Goal: Task Accomplishment & Management: Manage account settings

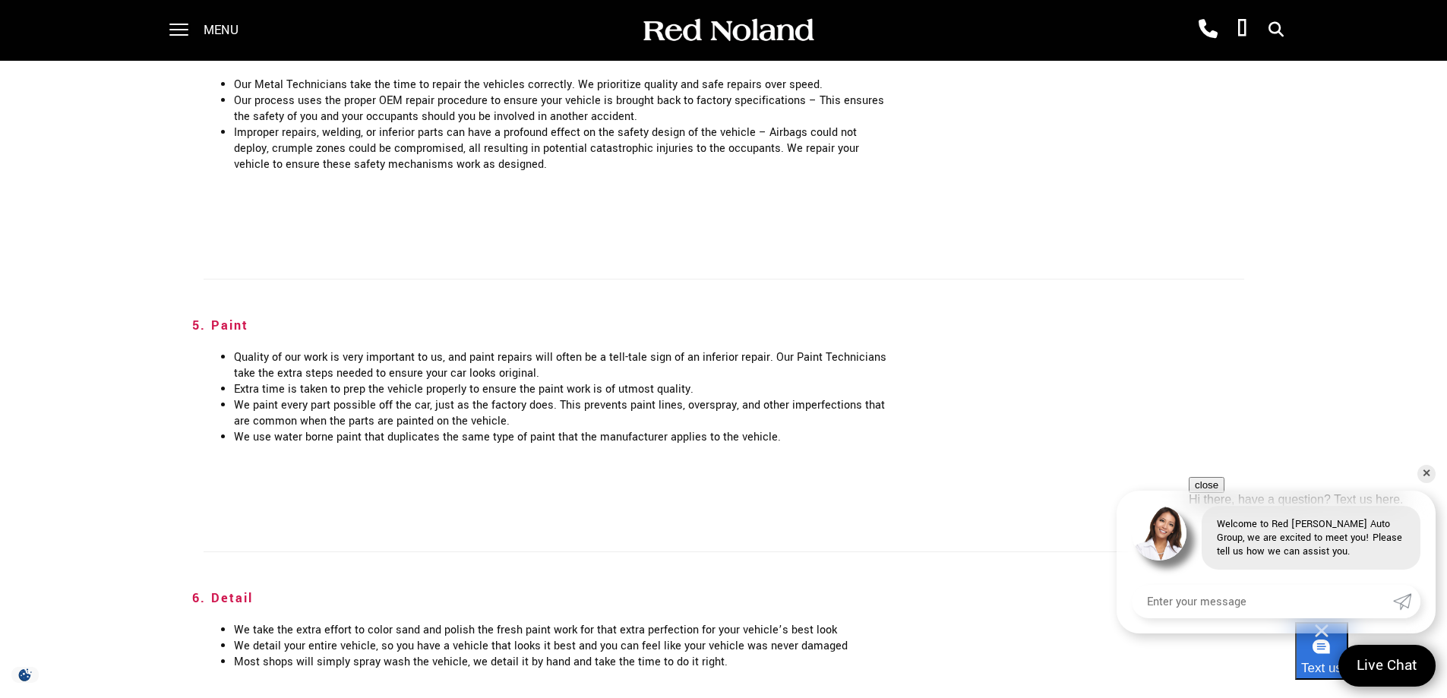
scroll to position [2506, 0]
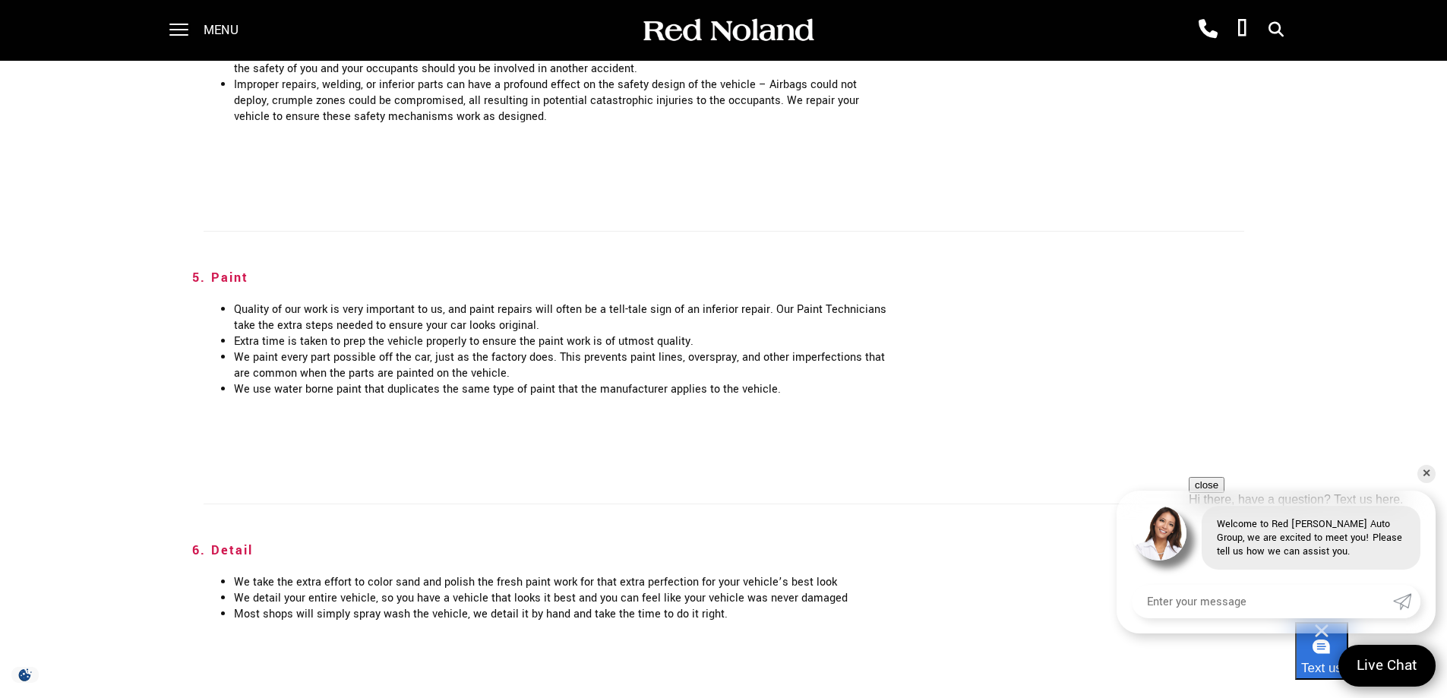
click at [1220, 600] on input "Enter your message" at bounding box center [1262, 601] width 261 height 33
type input "I have an appointment on8/11/25 at 9:30 that I need to cancel"
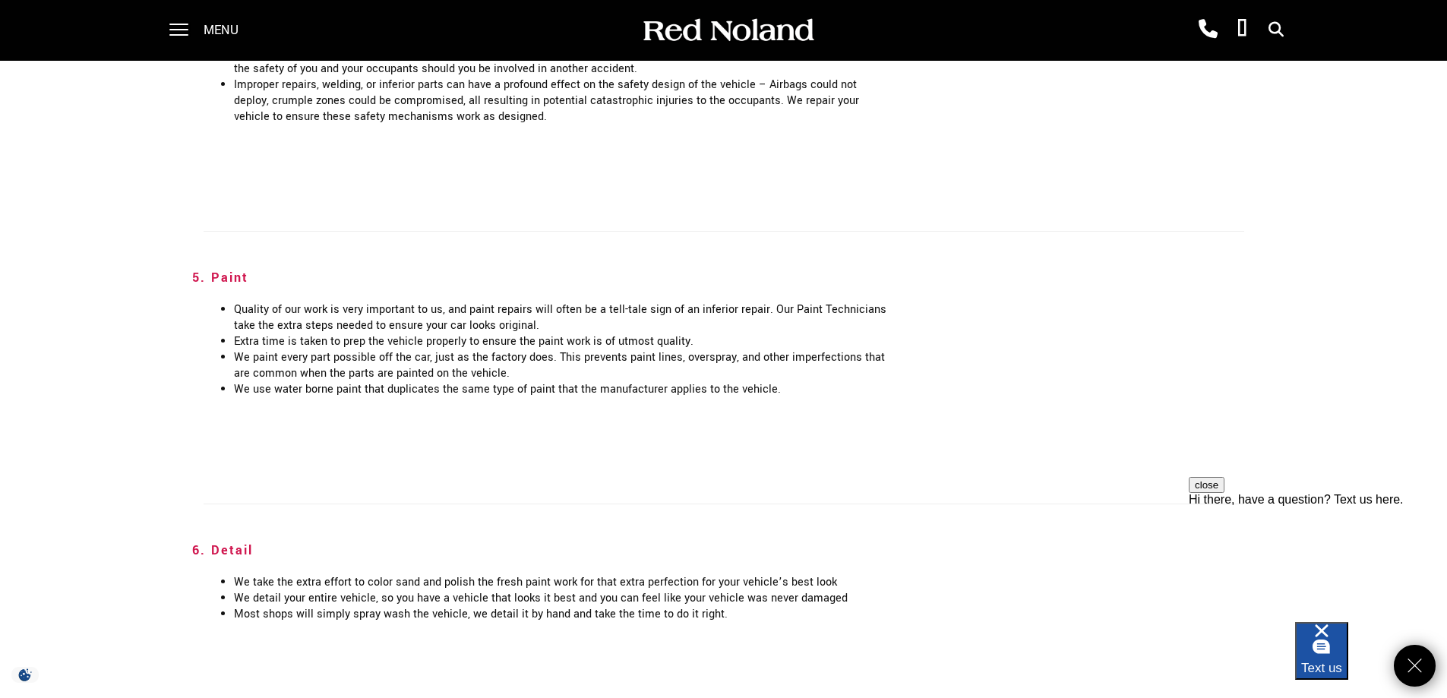
click at [1342, 661] on span "Text us" at bounding box center [1321, 668] width 41 height 14
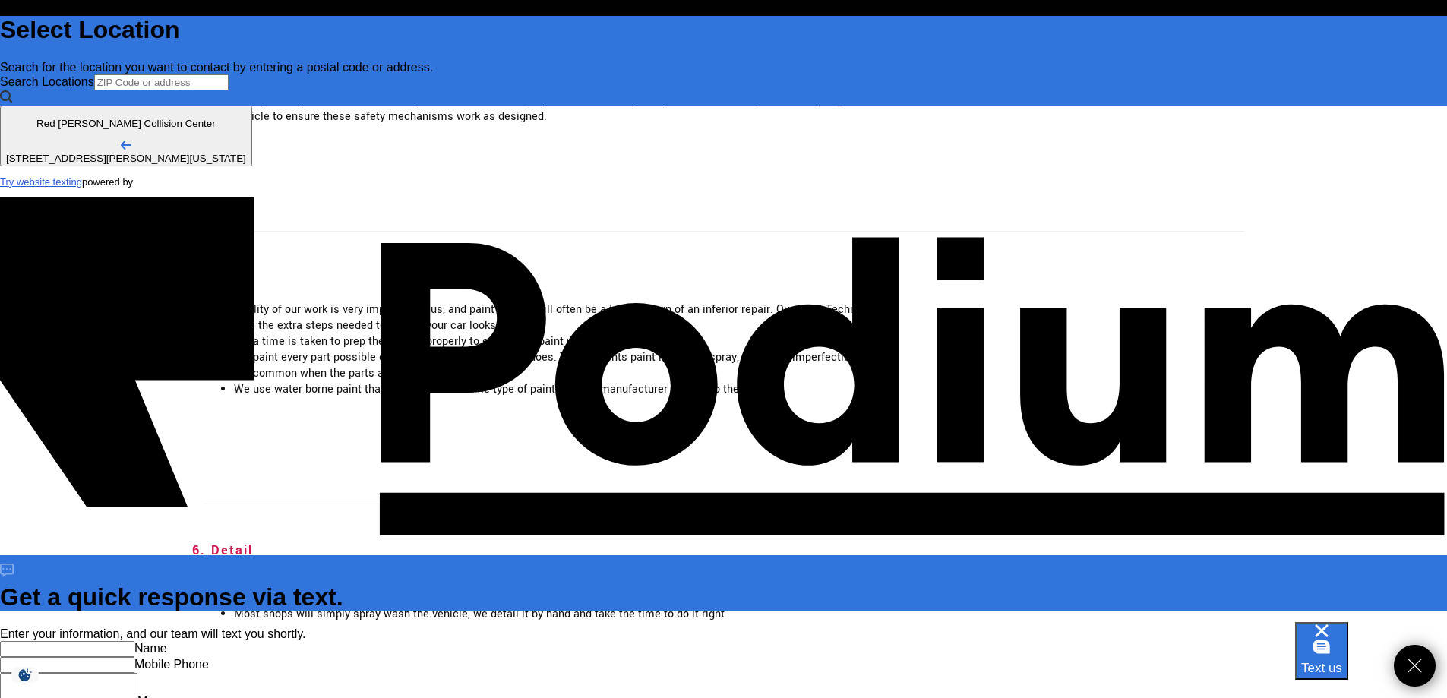
scroll to position [0, 0]
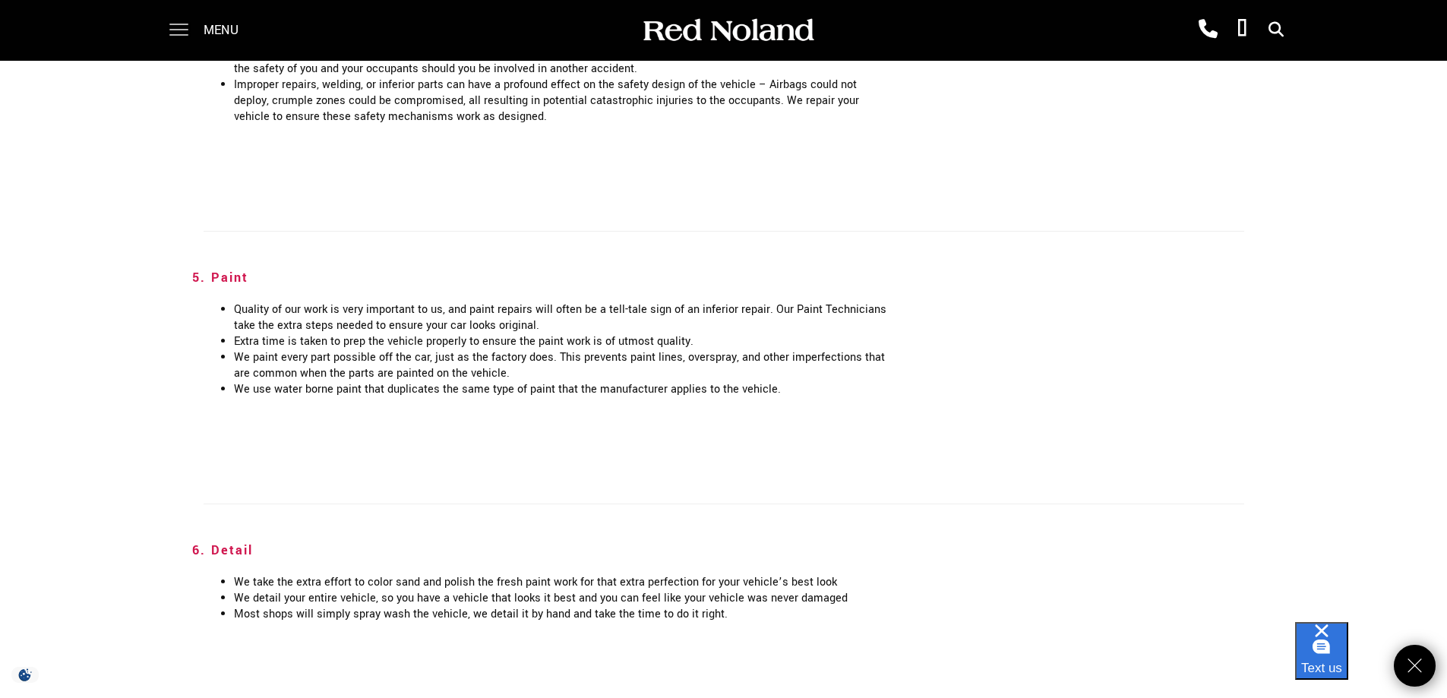
click at [183, 25] on span at bounding box center [178, 25] width 19 height 2
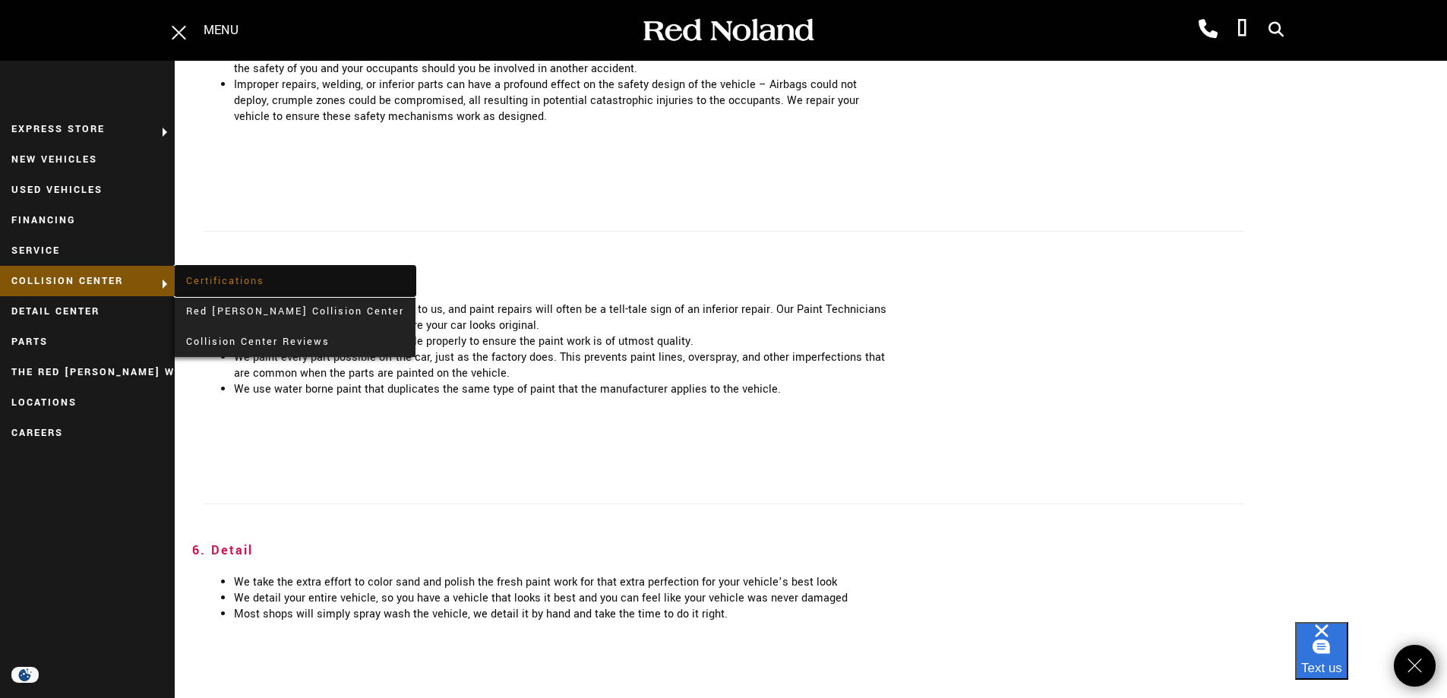
click at [230, 280] on link "Certifications" at bounding box center [295, 281] width 241 height 30
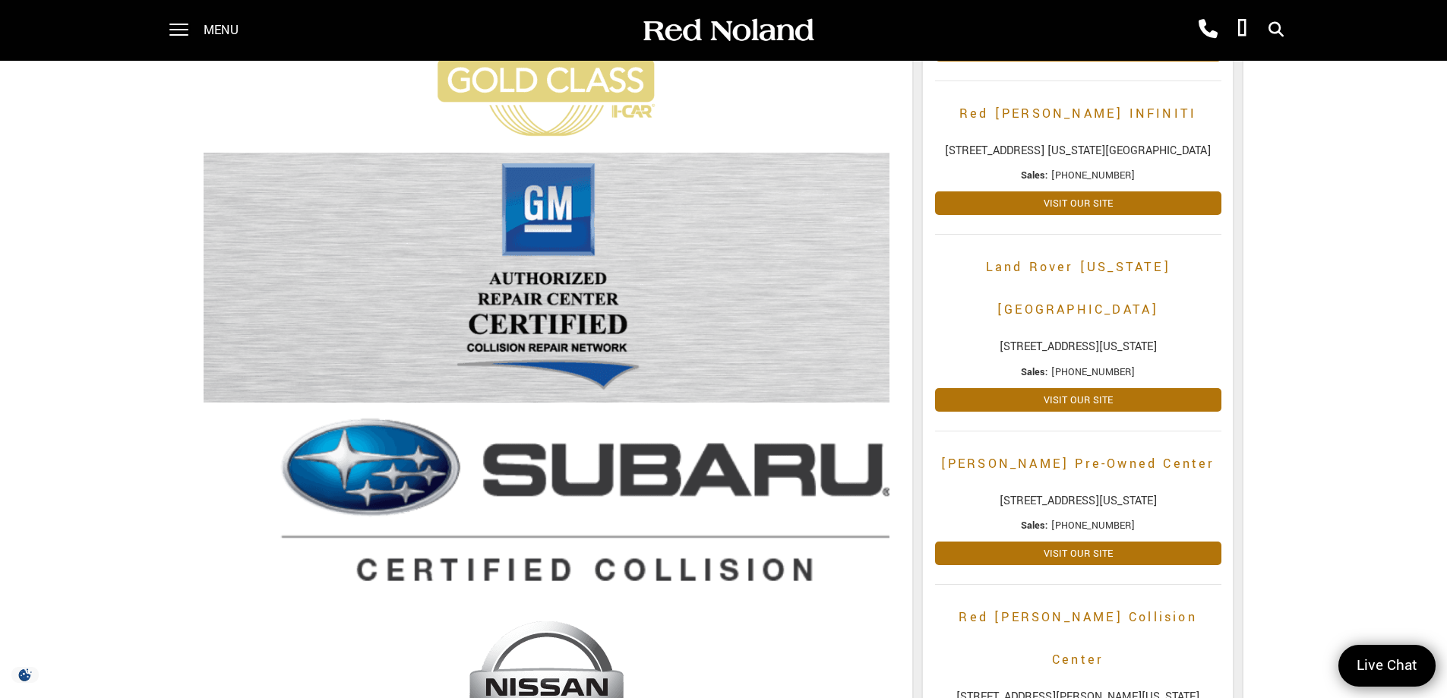
scroll to position [380, 0]
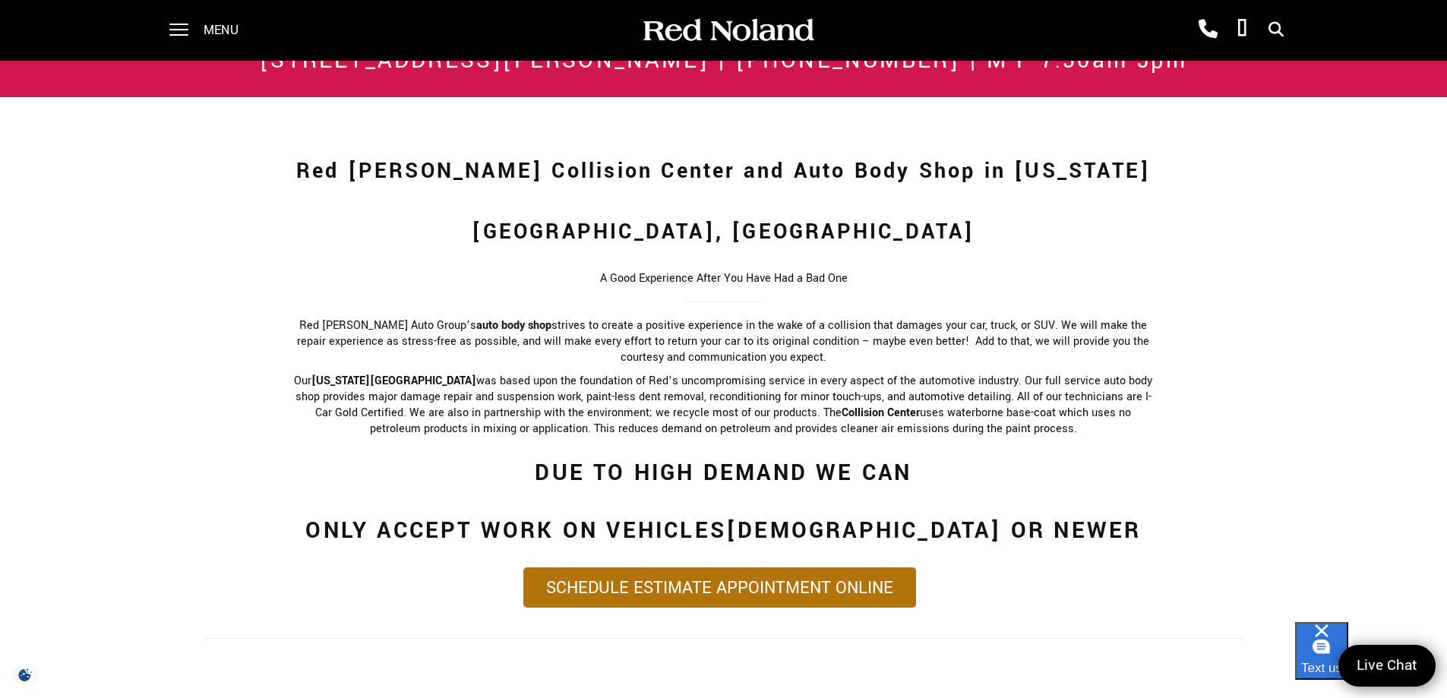
scroll to position [835, 0]
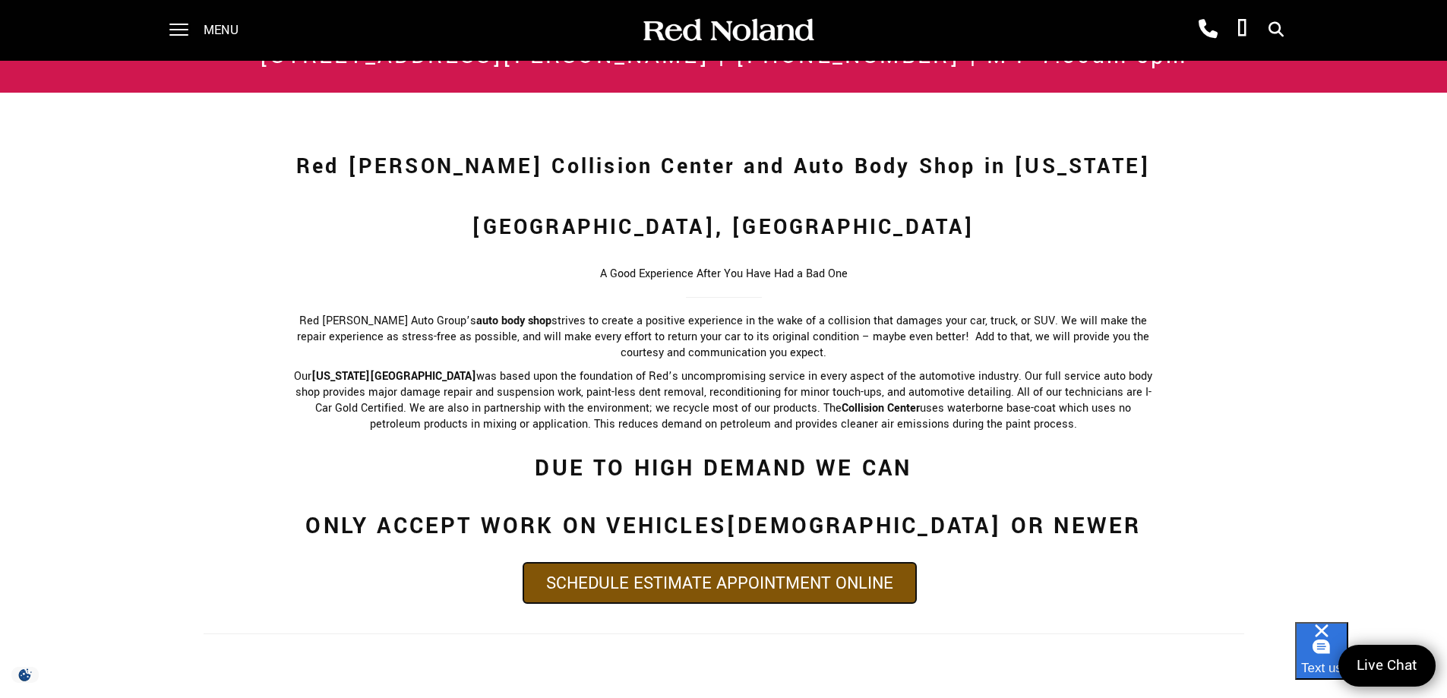
click at [772, 563] on link "Schedule Estimate Appointment Online" at bounding box center [719, 583] width 393 height 40
